Goal: Find contact information: Find contact information

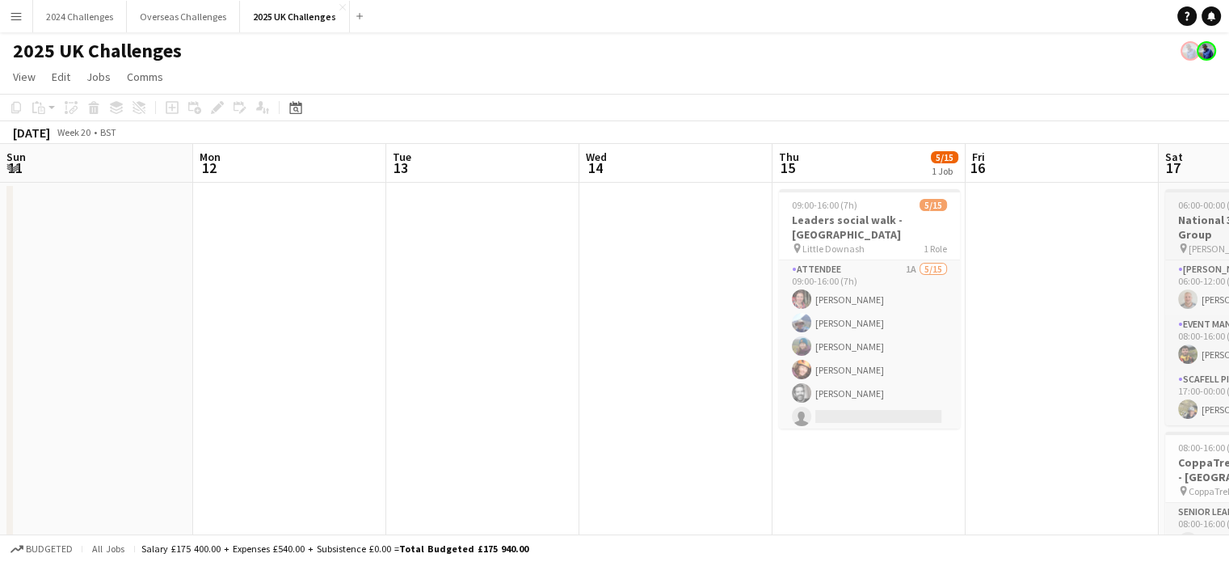
scroll to position [0, 650]
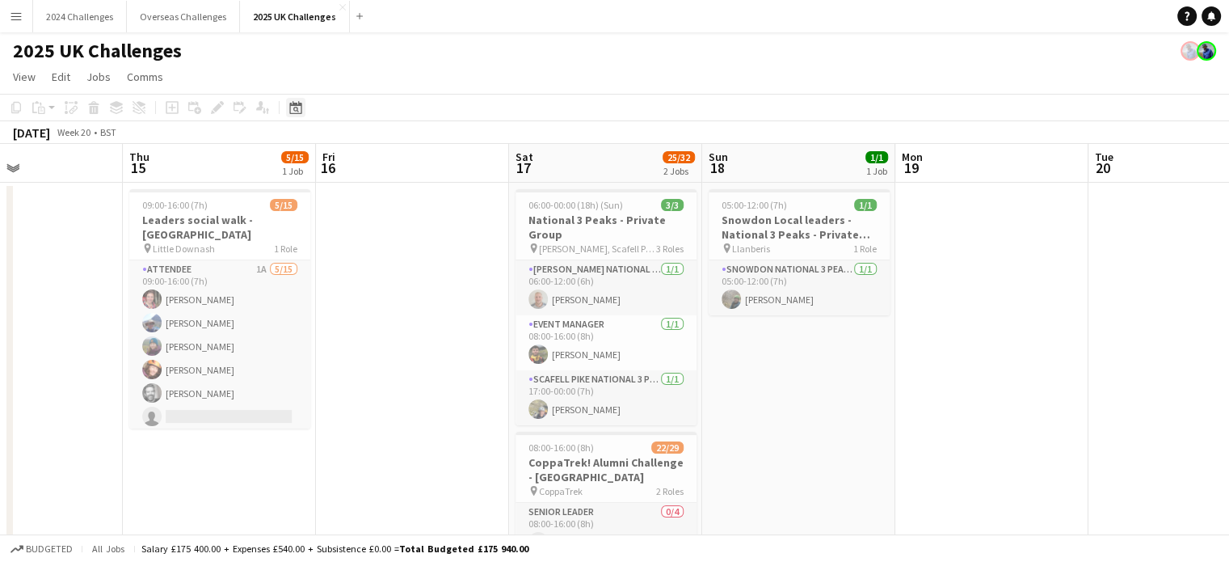
click at [288, 107] on div "Date picker" at bounding box center [295, 107] width 19 height 19
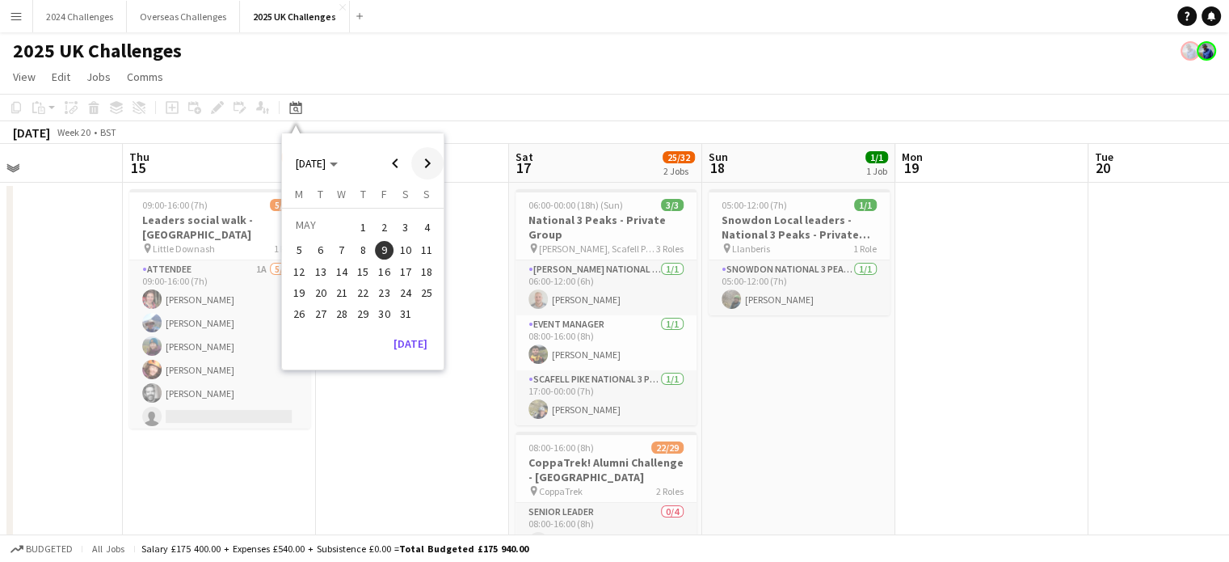
click at [432, 162] on span "Next month" at bounding box center [427, 163] width 32 height 32
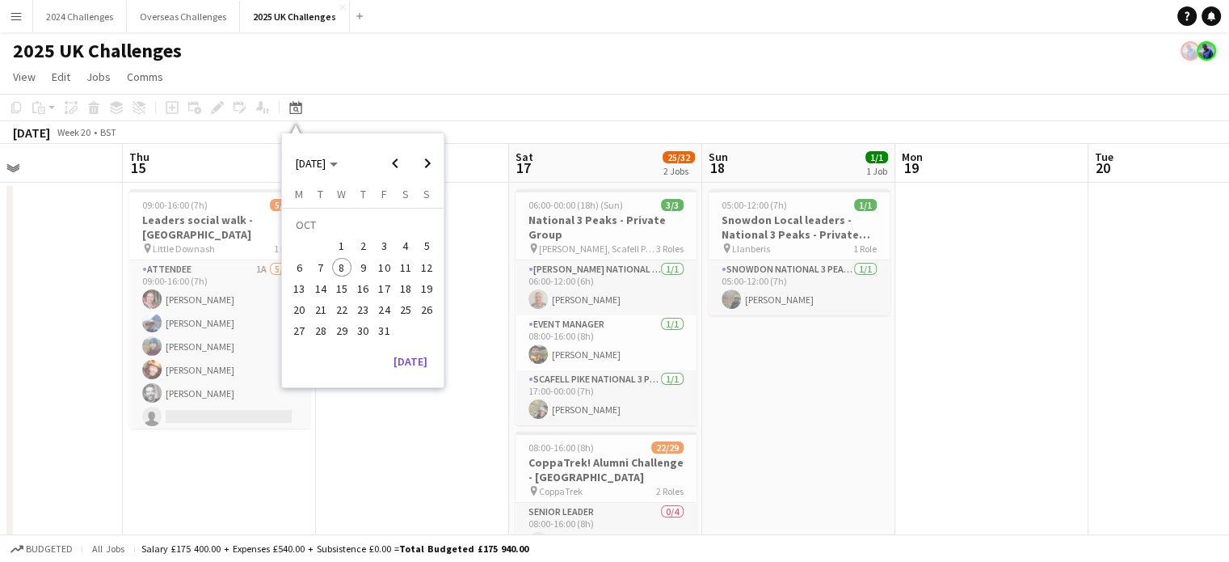
click at [381, 267] on span "10" at bounding box center [384, 267] width 19 height 19
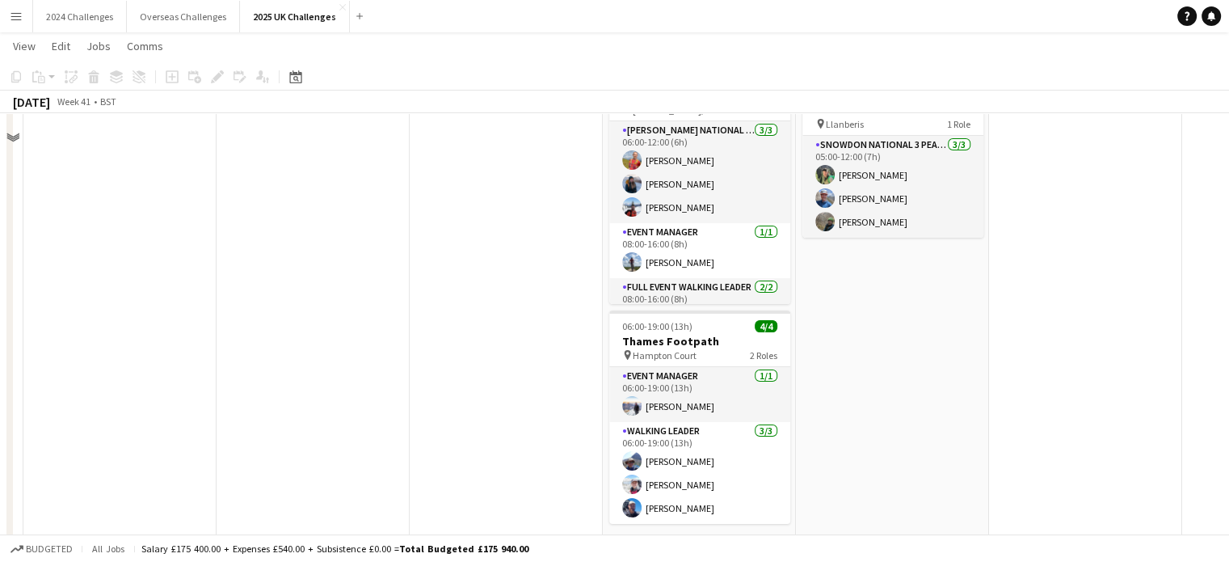
scroll to position [162, 0]
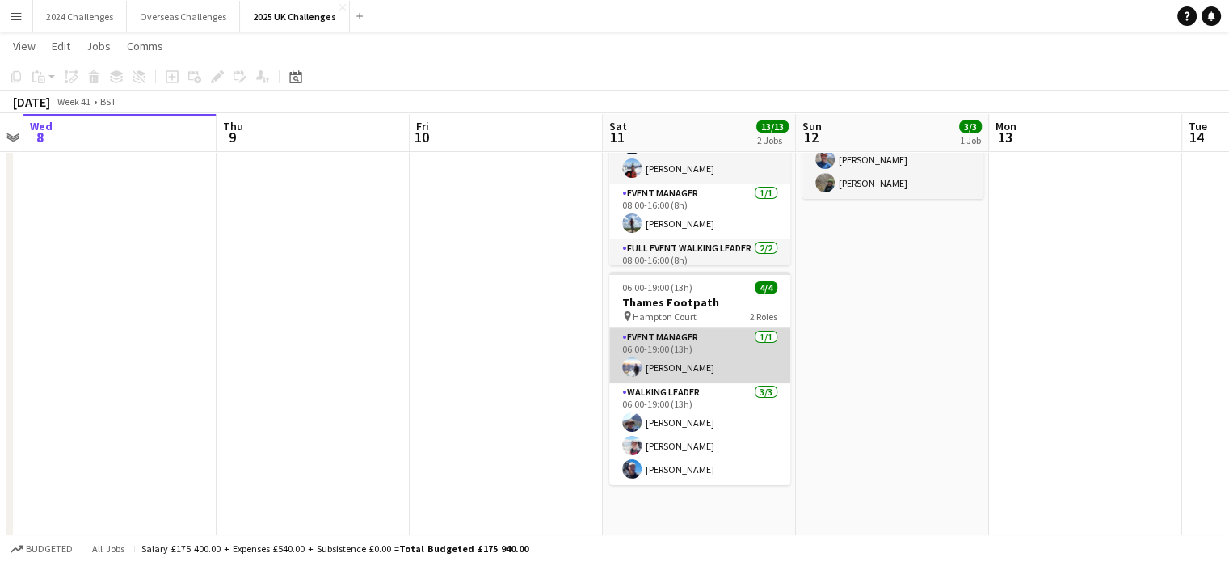
click at [700, 357] on app-card-role "Event Manager [DATE] 06:00-19:00 (13h) [PERSON_NAME]" at bounding box center [699, 355] width 181 height 55
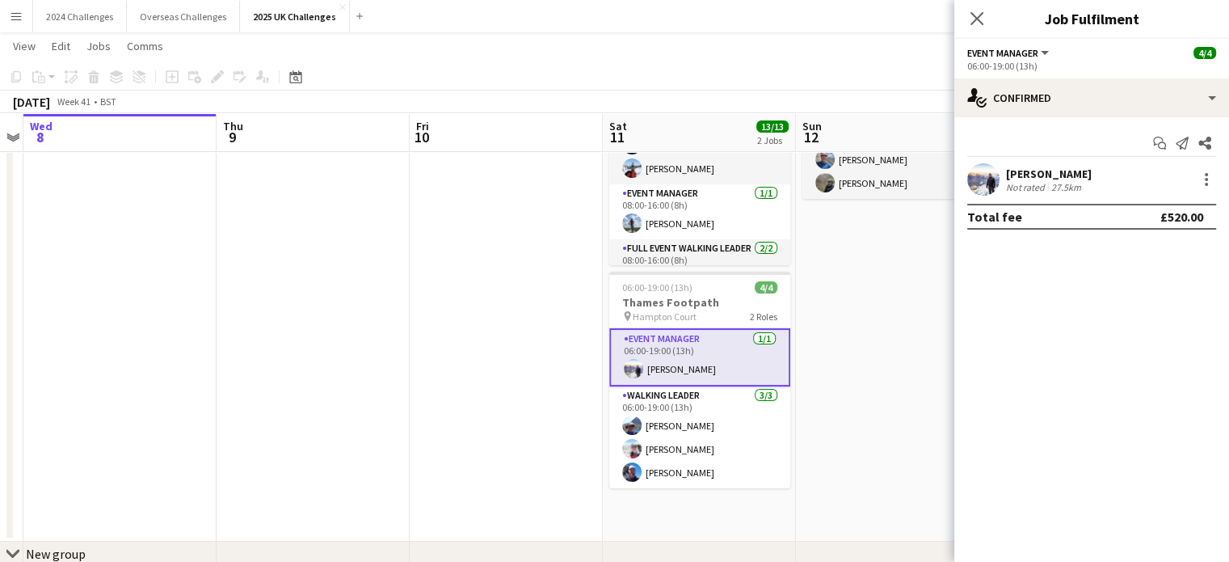
click at [1029, 190] on div "Not rated" at bounding box center [1027, 187] width 42 height 12
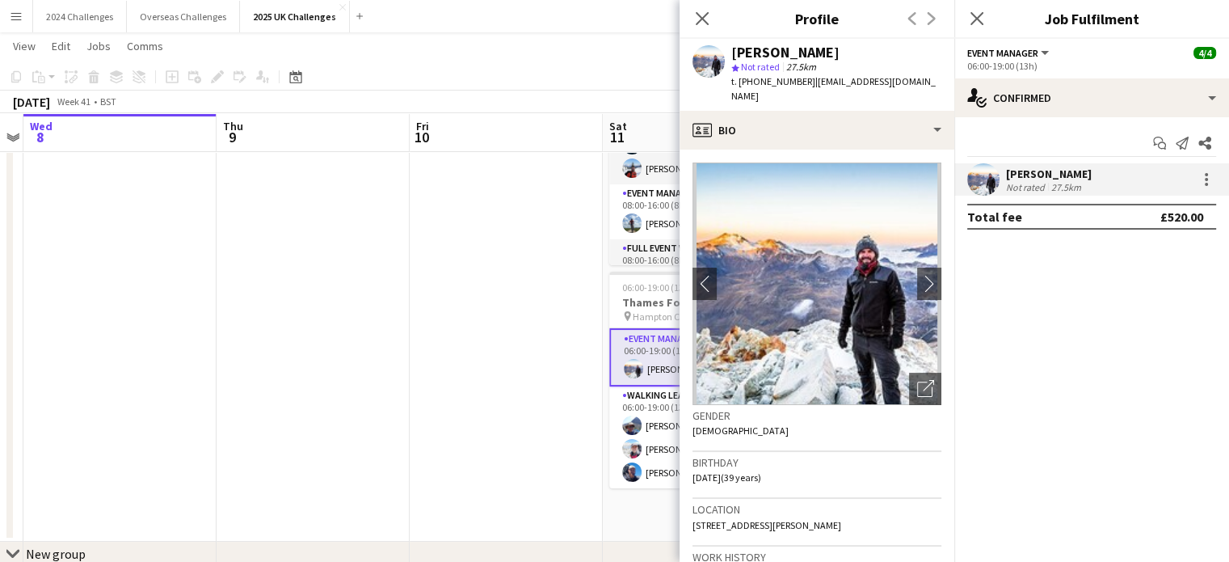
drag, startPoint x: 805, startPoint y: 82, endPoint x: 754, endPoint y: 80, distance: 50.9
click at [754, 80] on span "t. [PHONE_NUMBER]" at bounding box center [773, 81] width 84 height 12
copy span "07932854209"
